Goal: Register for event/course

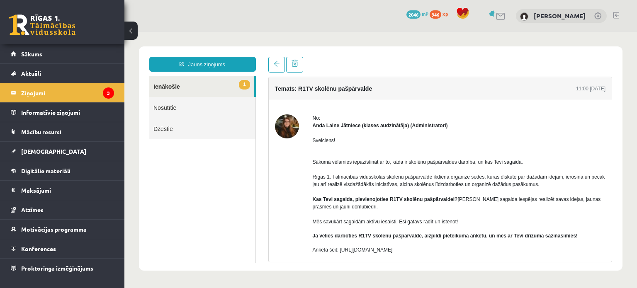
scroll to position [40, 0]
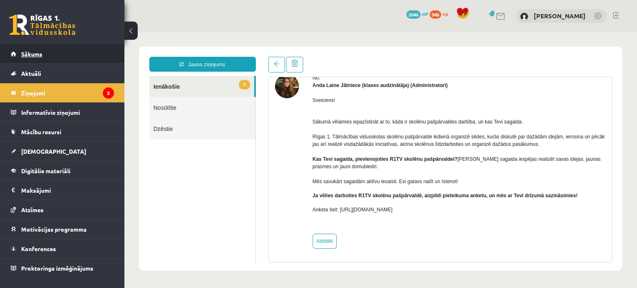
click at [71, 53] on link "Sākums" at bounding box center [62, 53] width 103 height 19
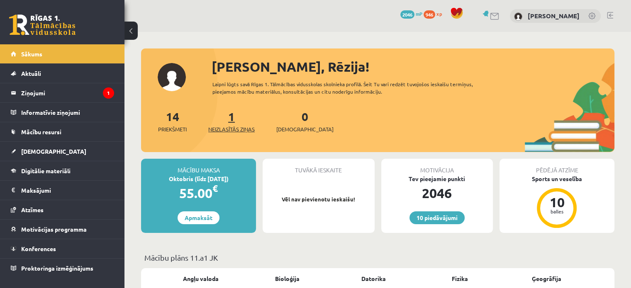
click at [234, 125] on span "Neizlasītās ziņas" at bounding box center [231, 129] width 46 height 8
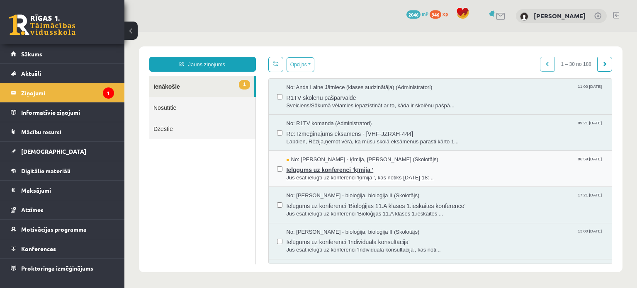
click at [320, 169] on span "Ielūgums uz konferenci 'ķīmija '" at bounding box center [445, 169] width 317 height 10
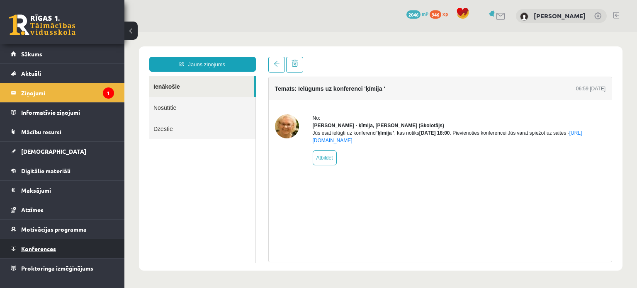
click at [58, 253] on link "Konferences" at bounding box center [62, 248] width 103 height 19
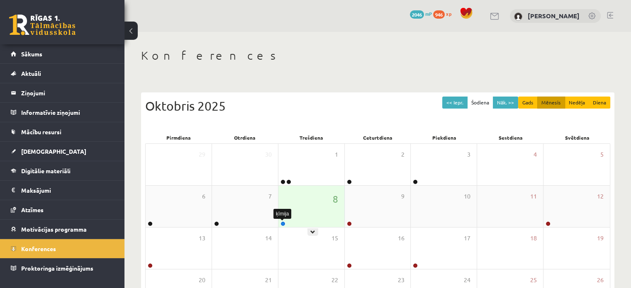
click at [283, 224] on link at bounding box center [282, 223] width 5 height 5
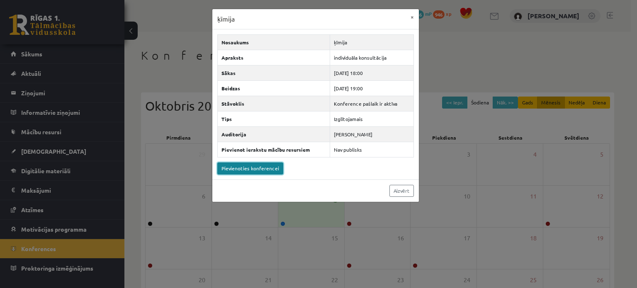
click at [254, 168] on link "Pievienoties konferencei" at bounding box center [250, 169] width 66 height 12
